Goal: Task Accomplishment & Management: Complete application form

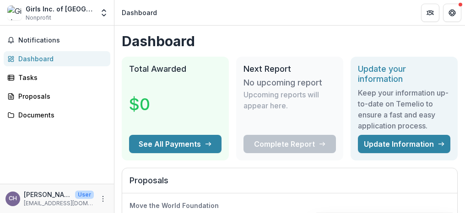
click at [290, 140] on div "Complete Report" at bounding box center [290, 144] width 92 height 18
click at [314, 142] on div "Complete Report" at bounding box center [290, 144] width 92 height 18
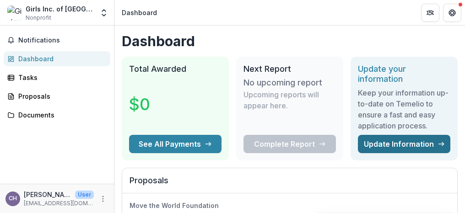
click at [371, 146] on link "Update Information" at bounding box center [404, 144] width 92 height 18
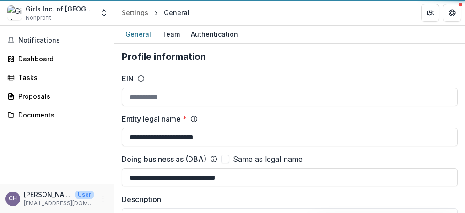
type input "**********"
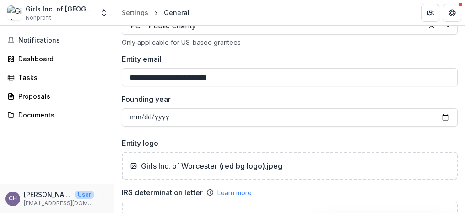
scroll to position [235, 0]
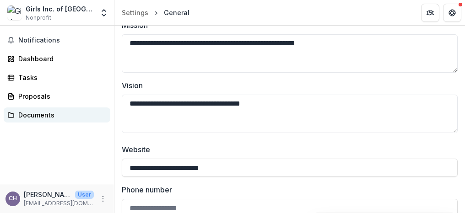
click at [56, 113] on div "Documents" at bounding box center [60, 115] width 85 height 10
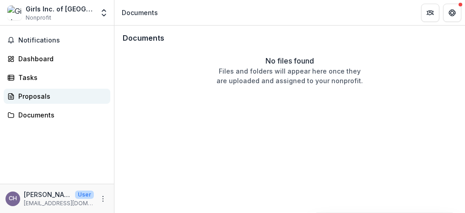
click at [51, 97] on div "Proposals" at bounding box center [60, 97] width 85 height 10
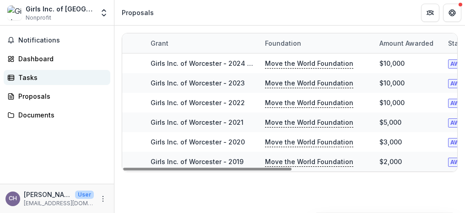
click at [23, 81] on div "Tasks" at bounding box center [60, 78] width 85 height 10
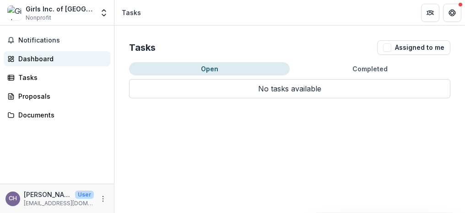
click at [37, 63] on link "Dashboard" at bounding box center [57, 58] width 107 height 15
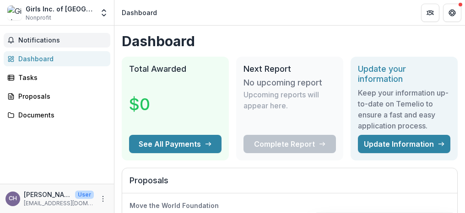
click at [38, 43] on span "Notifications" at bounding box center [62, 41] width 88 height 8
